Goal: Task Accomplishment & Management: Use online tool/utility

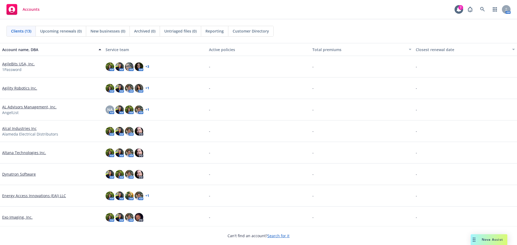
click at [19, 174] on link "Dynatron Software" at bounding box center [19, 174] width 34 height 6
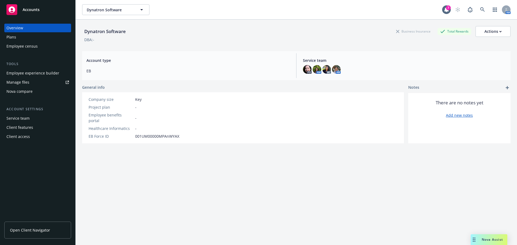
click at [8, 90] on div "Nova compare" at bounding box center [19, 91] width 26 height 9
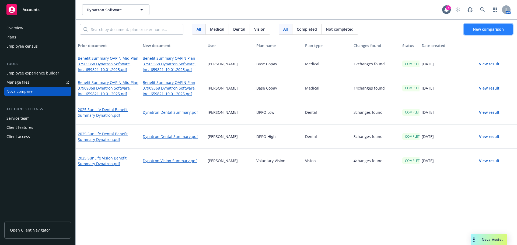
click at [465, 31] on button "New comparison" at bounding box center [488, 29] width 49 height 11
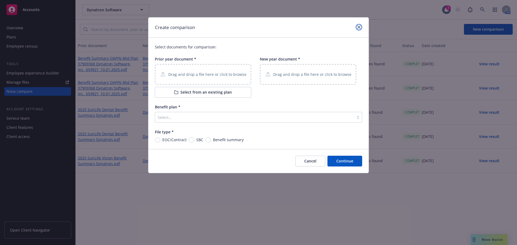
click at [360, 27] on icon "close" at bounding box center [358, 27] width 3 height 3
